Goal: Information Seeking & Learning: Learn about a topic

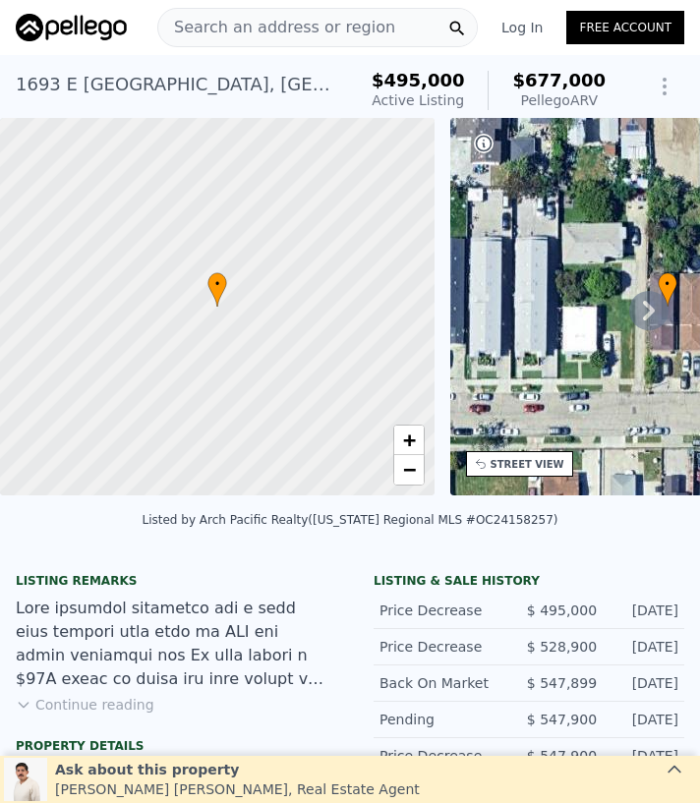
click at [383, 26] on div "Search an address or region" at bounding box center [317, 27] width 320 height 39
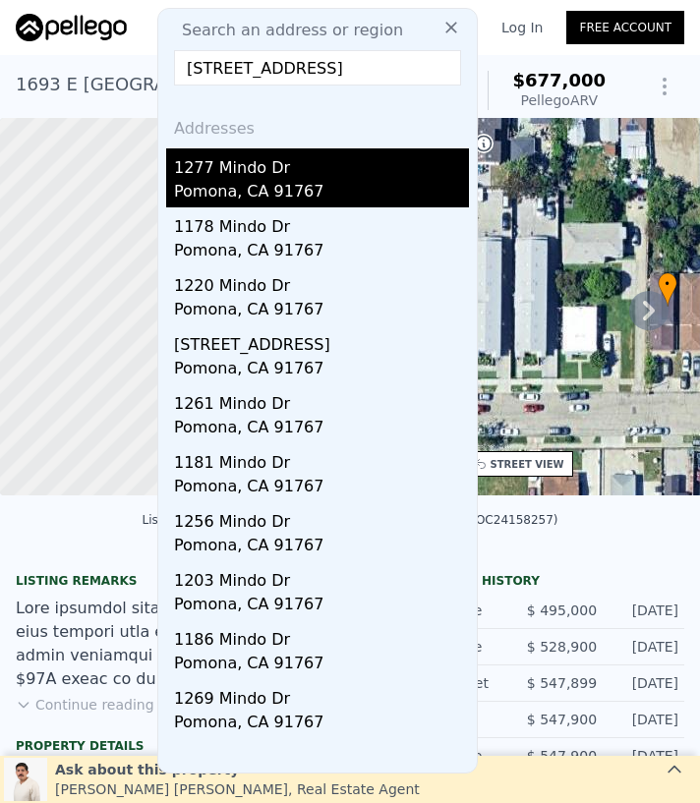
type input "[STREET_ADDRESS]"
click at [361, 165] on div "1277 Mindo Dr" at bounding box center [321, 163] width 295 height 31
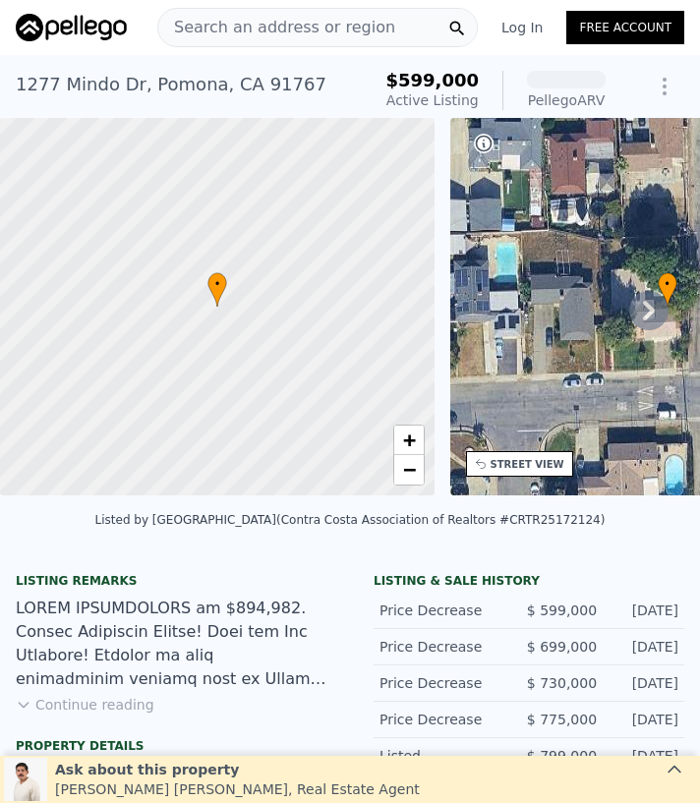
click at [647, 308] on icon at bounding box center [648, 310] width 39 height 39
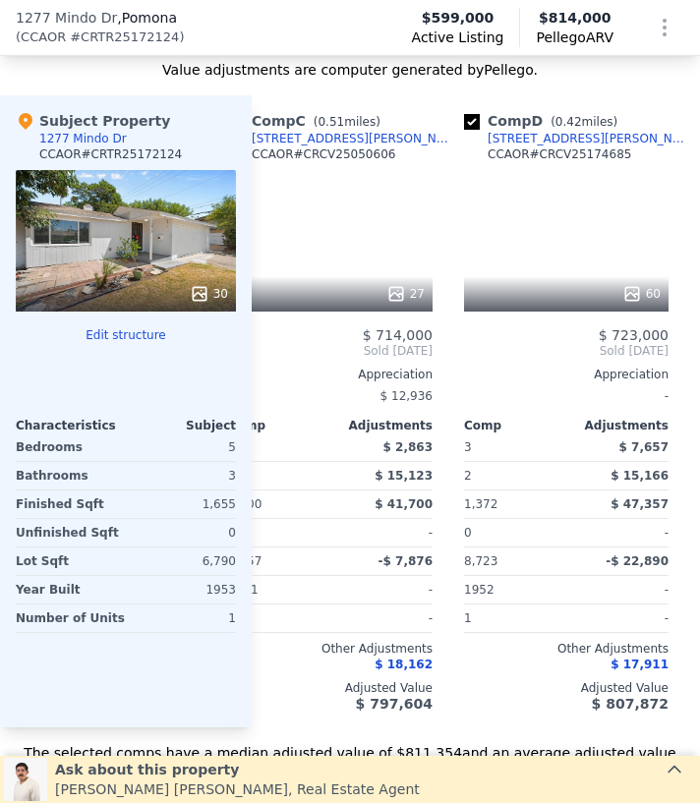
scroll to position [0, 521]
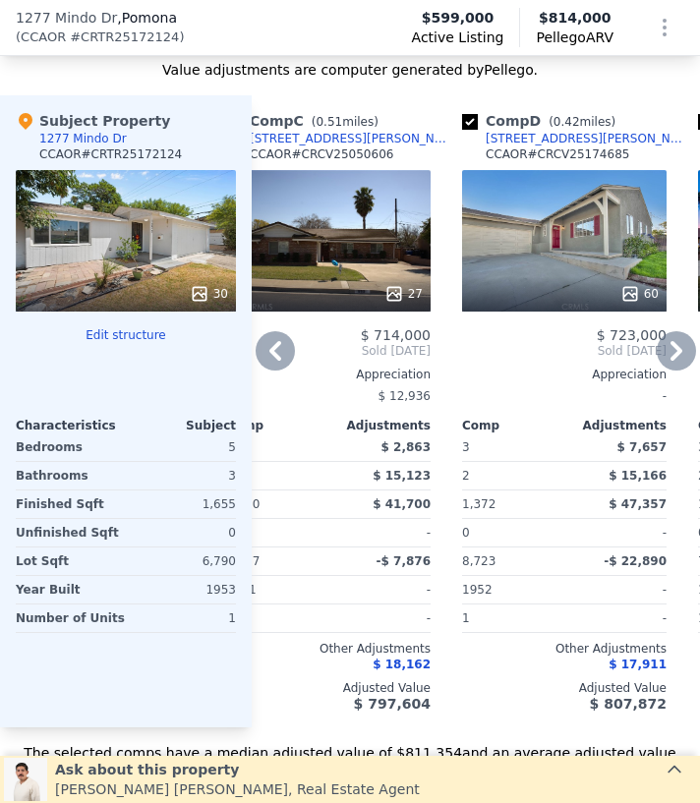
drag, startPoint x: 600, startPoint y: 707, endPoint x: 503, endPoint y: 703, distance: 96.4
click at [503, 703] on div "$ 807,872" at bounding box center [564, 704] width 204 height 16
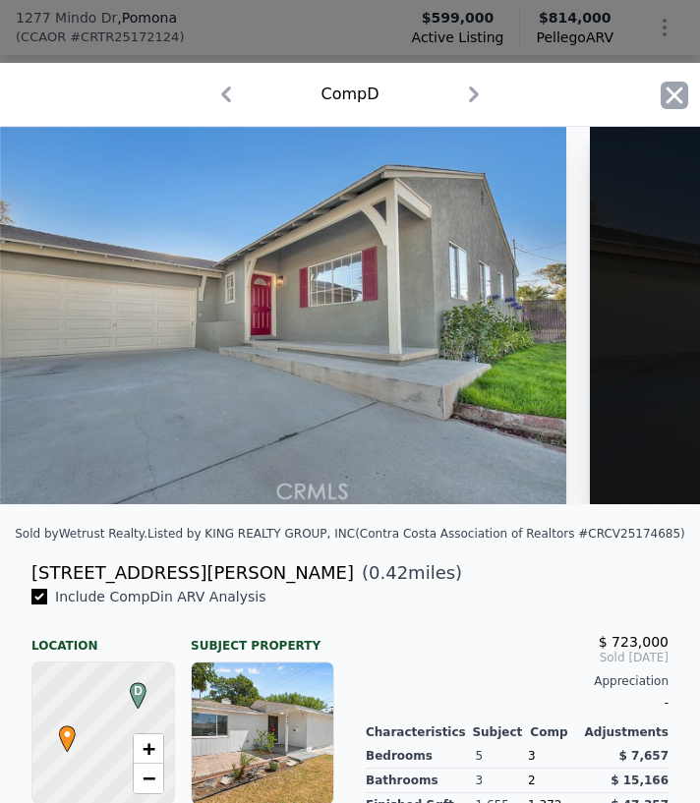
click at [682, 92] on icon "button" at bounding box center [675, 96] width 28 height 28
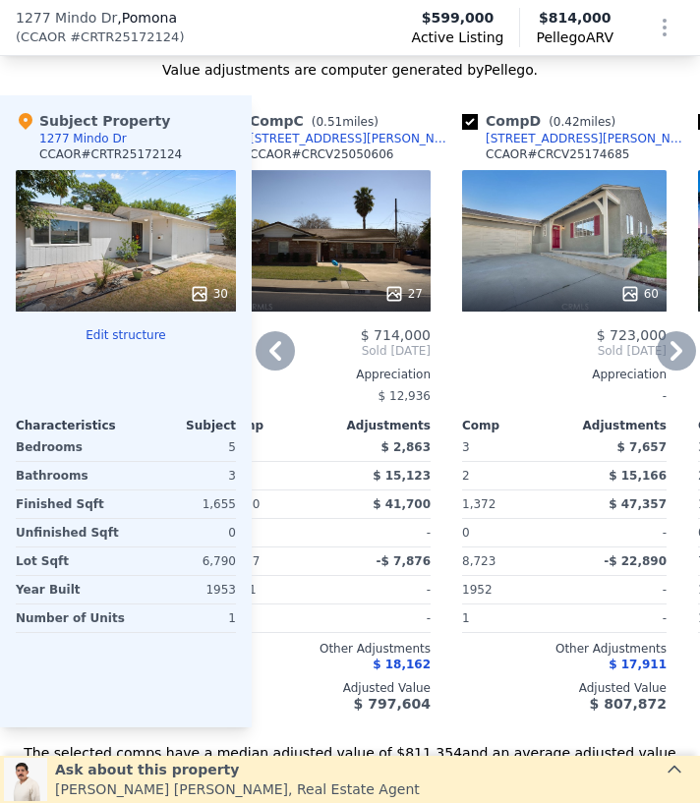
click at [268, 341] on icon at bounding box center [275, 350] width 39 height 39
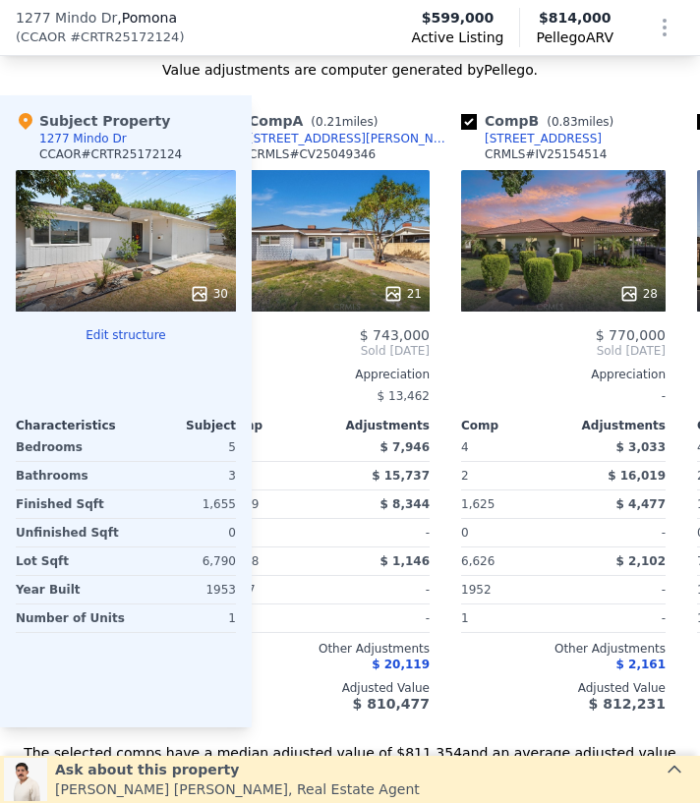
scroll to position [0, 49]
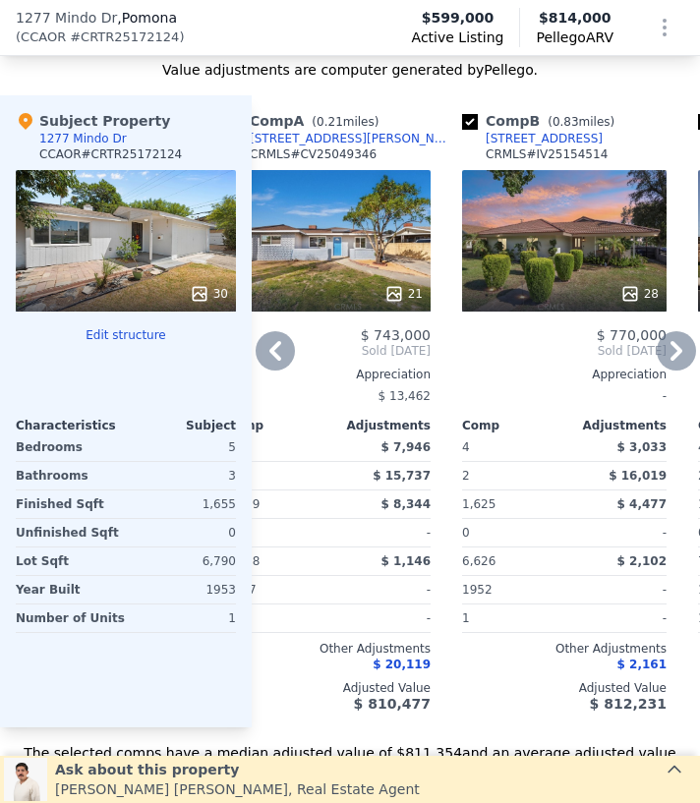
click at [279, 350] on icon at bounding box center [275, 350] width 39 height 39
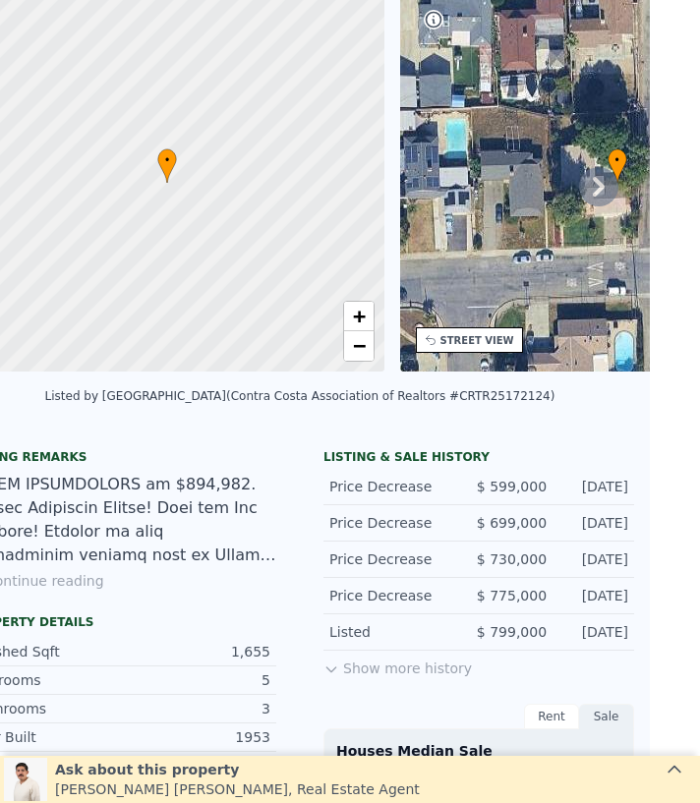
scroll to position [0, 50]
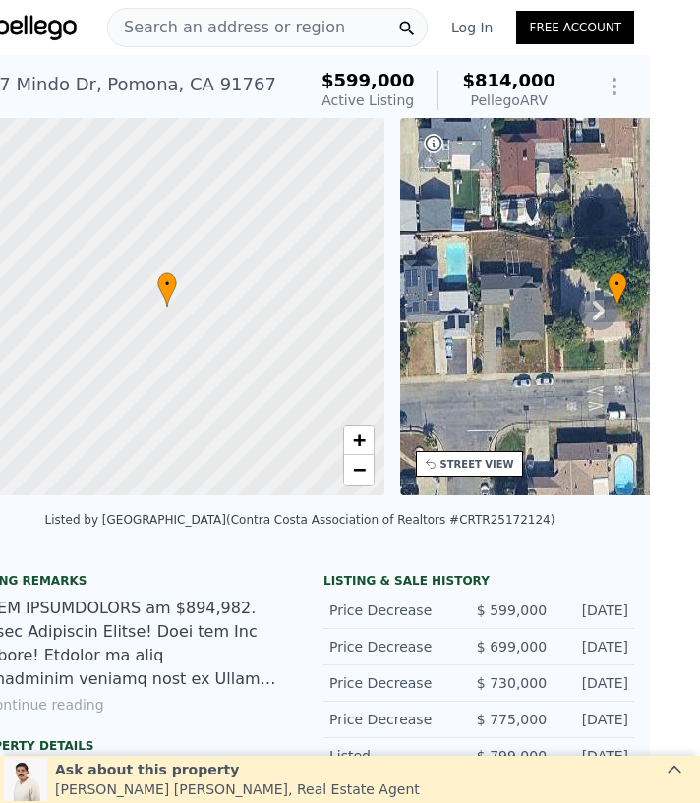
click at [173, 26] on span "Search an address or region" at bounding box center [226, 28] width 237 height 24
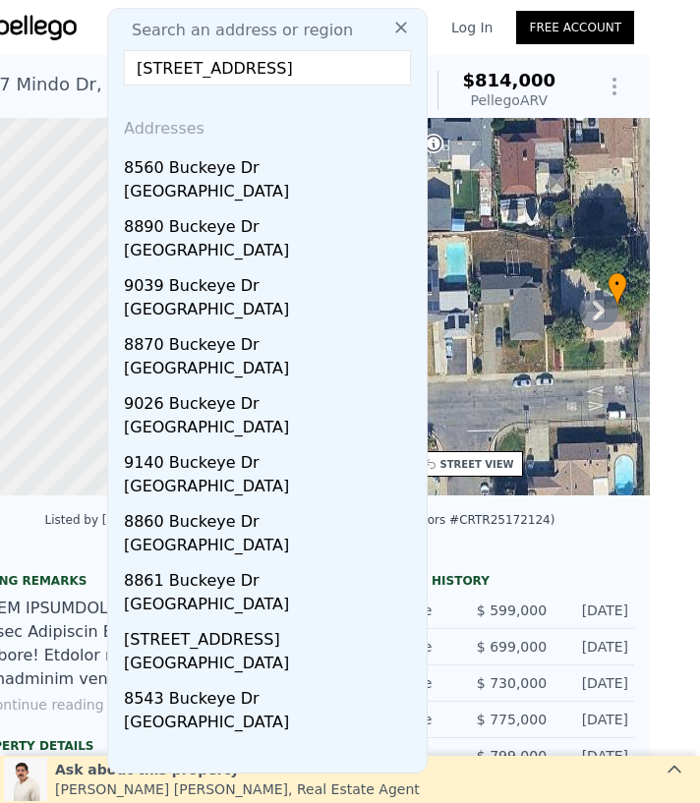
scroll to position [0, 0]
click at [322, 61] on input "8560 Buckeye Dr, Fontana, CA 92335" at bounding box center [267, 67] width 287 height 35
click at [378, 62] on input "8560 Buckeye Dr, Fontana, CA 92335" at bounding box center [267, 67] width 287 height 35
click at [391, 86] on div "Search an address or region 8560 Buckeye Dr, Fontana, CA 92335 Addresses 8560 B…" at bounding box center [267, 391] width 320 height 766
click at [392, 77] on input "8560 Buckeye Dr, Fontana, CA 92335" at bounding box center [267, 67] width 287 height 35
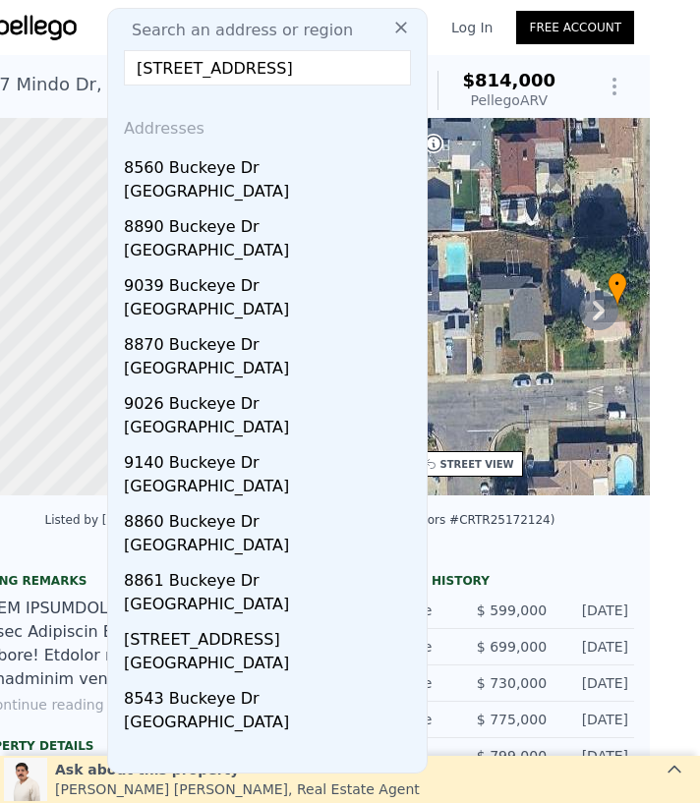
click at [392, 77] on input "8560 Buckeye Dr, Fontana, CA 92335" at bounding box center [267, 67] width 287 height 35
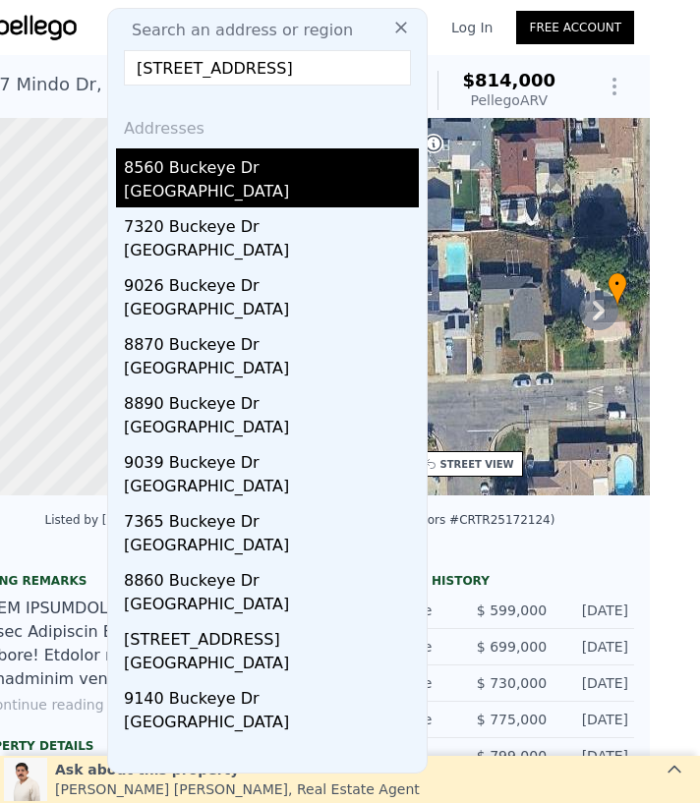
type input "8560 Buckeye Dr, Fontana, CA"
click at [334, 191] on div "San Bernardino County, CA 92335" at bounding box center [271, 194] width 295 height 28
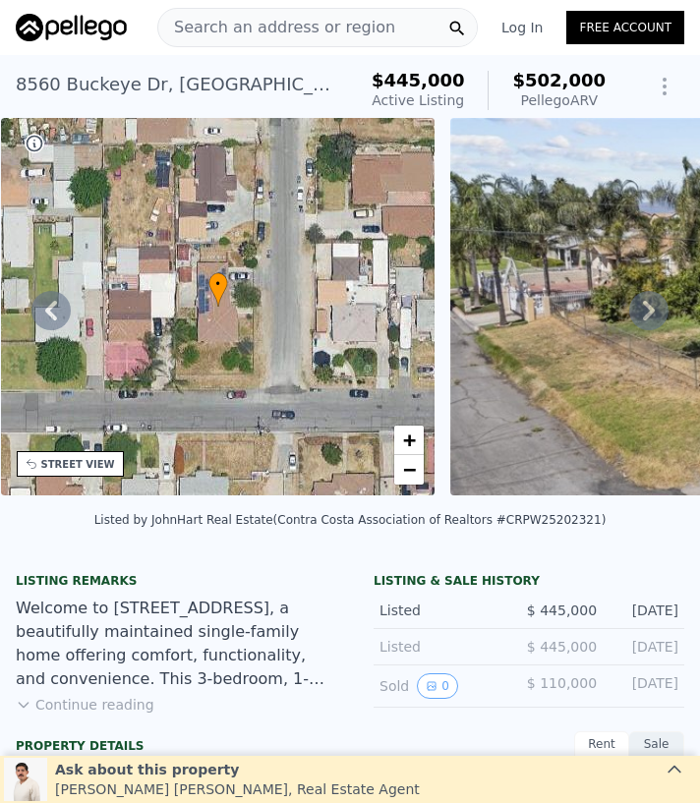
click at [645, 315] on icon at bounding box center [649, 311] width 12 height 20
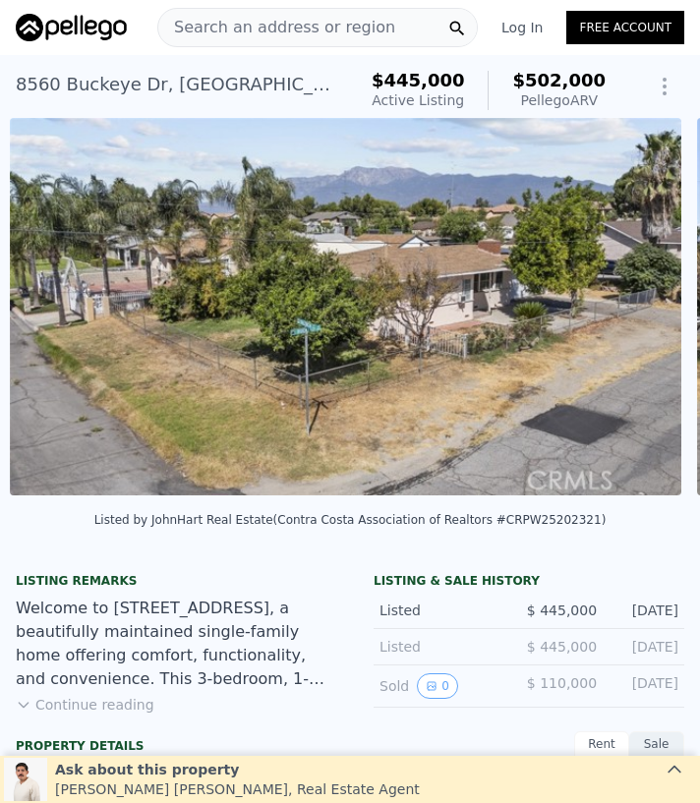
scroll to position [0, 899]
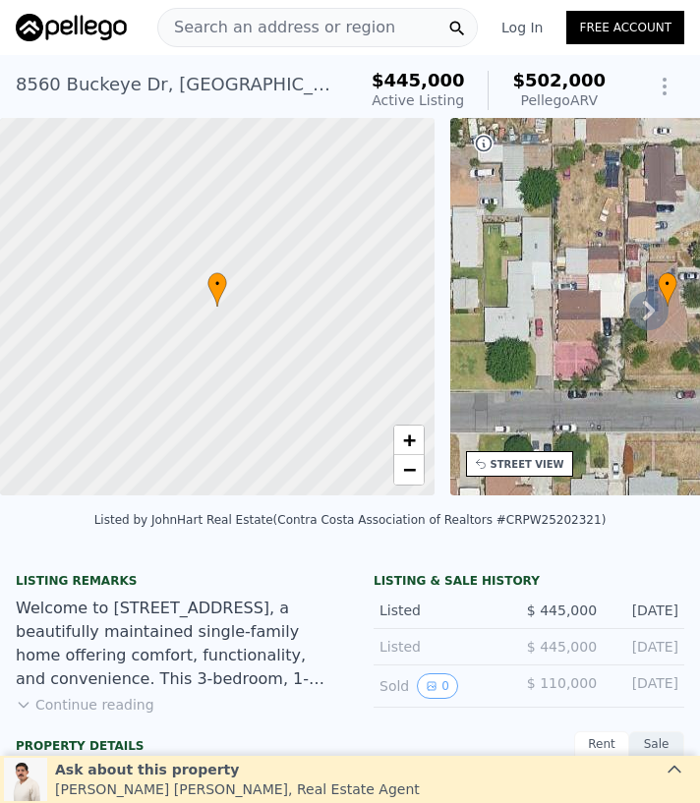
scroll to position [1, 47]
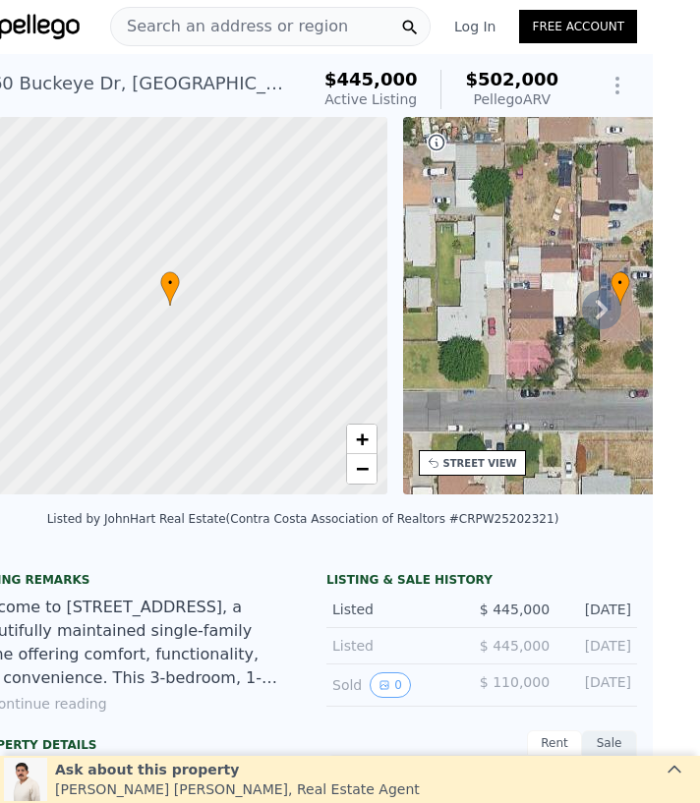
click at [347, 26] on div "Search an address or region" at bounding box center [270, 26] width 320 height 39
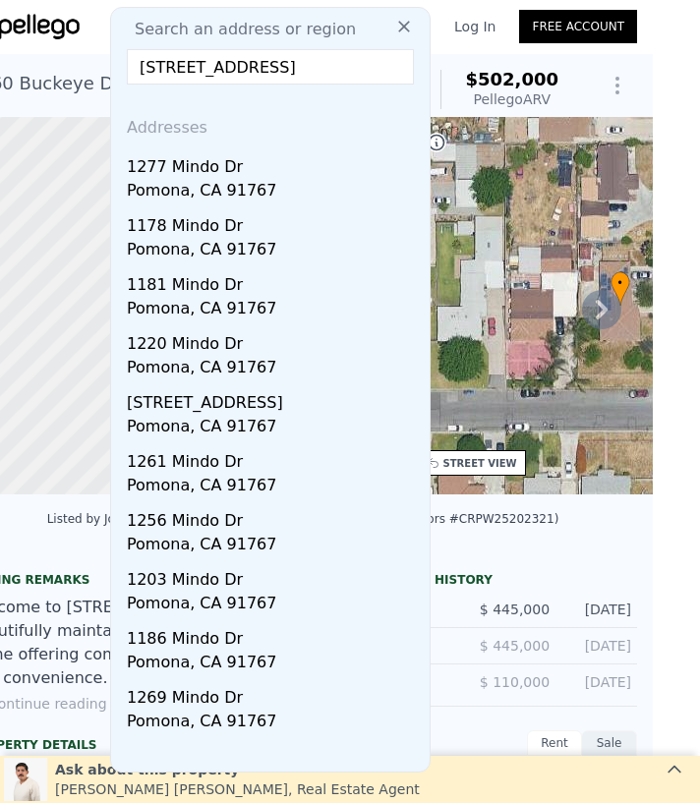
click at [377, 62] on input "[STREET_ADDRESS]" at bounding box center [270, 66] width 287 height 35
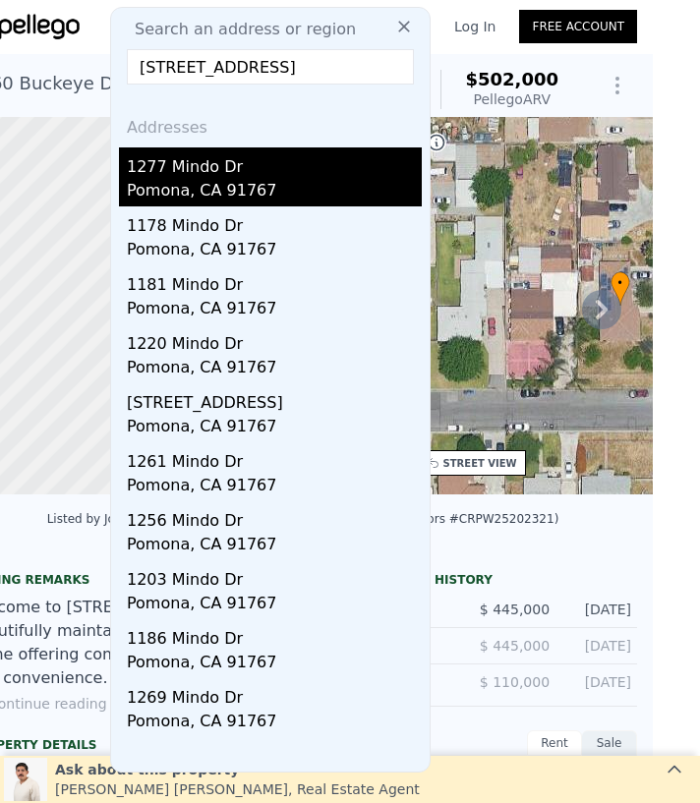
type input "[STREET_ADDRESS]"
click at [299, 163] on div "1277 Mindo Dr" at bounding box center [274, 162] width 295 height 31
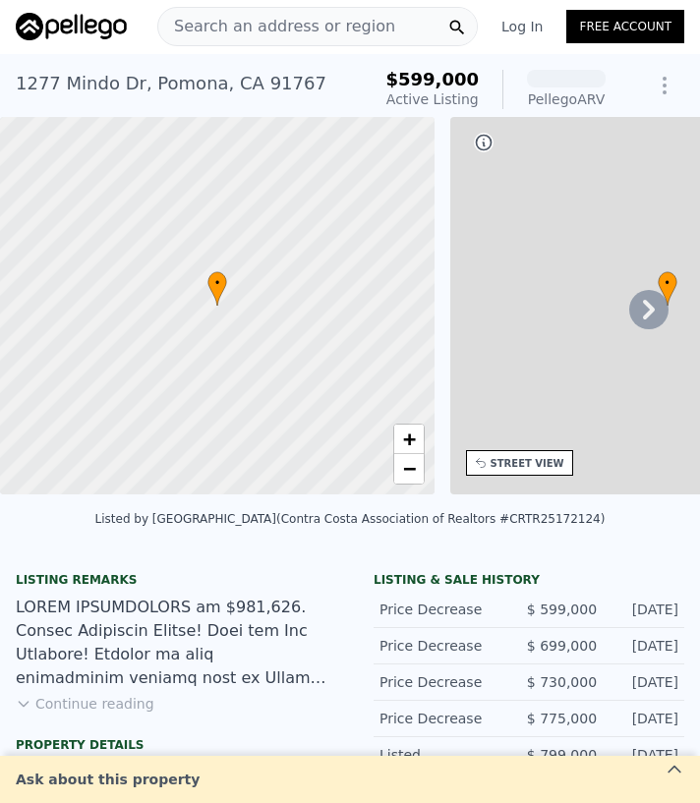
scroll to position [1, 0]
